Goal: Transaction & Acquisition: Register for event/course

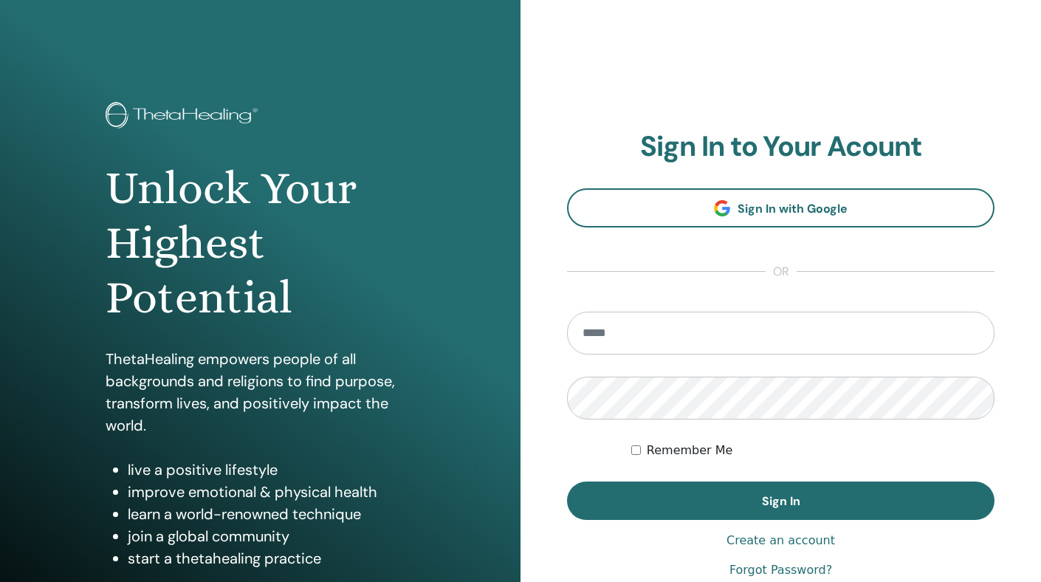
type input "**********"
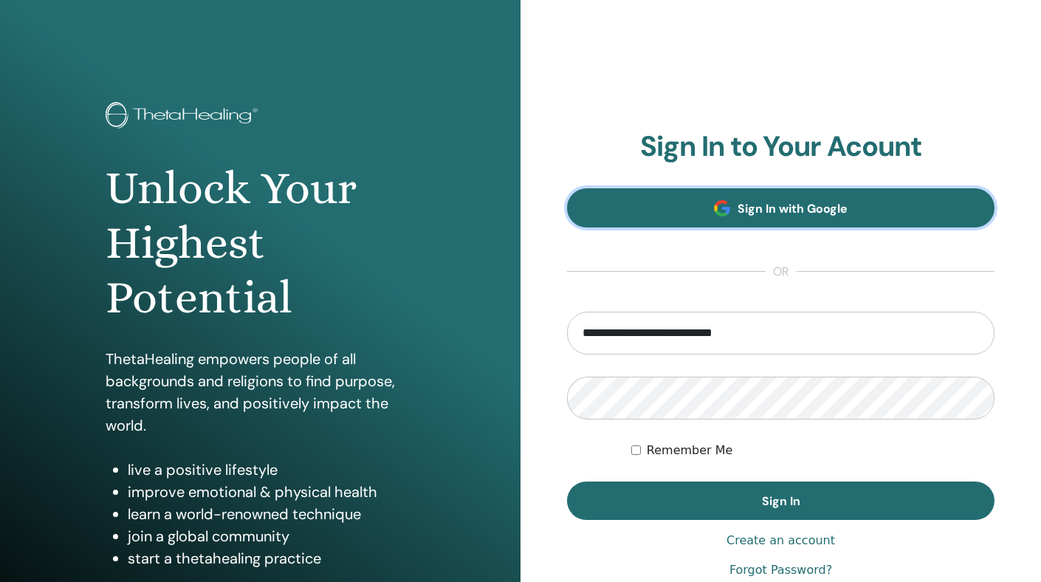
click at [763, 218] on link "Sign In with Google" at bounding box center [780, 207] width 427 height 39
